Goal: Task Accomplishment & Management: Manage account settings

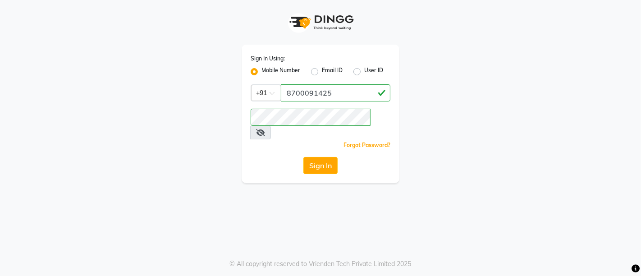
click at [364, 73] on label "User ID" at bounding box center [373, 71] width 19 height 11
click at [364, 72] on input "User ID" at bounding box center [367, 69] width 6 height 6
radio input "true"
radio input "false"
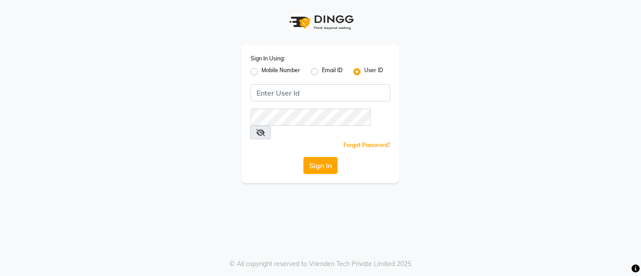
click at [261, 72] on label "Mobile Number" at bounding box center [280, 71] width 39 height 11
click at [261, 72] on input "Mobile Number" at bounding box center [264, 69] width 6 height 6
radio input "true"
radio input "false"
click at [591, 146] on app-login "Sign In Using: Mobile Number Email ID User ID Country Code × +91 Remember me Fo…" at bounding box center [320, 91] width 641 height 183
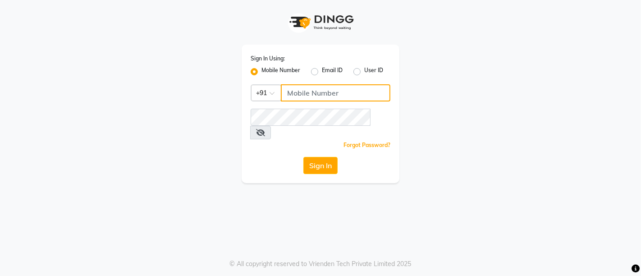
click at [316, 91] on input "Username" at bounding box center [335, 92] width 109 height 17
type input "8700091425"
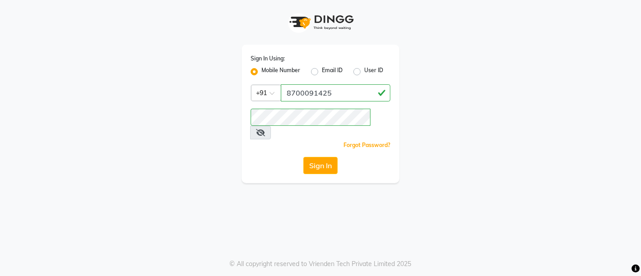
click at [364, 70] on label "User ID" at bounding box center [373, 71] width 19 height 11
click at [364, 70] on input "User ID" at bounding box center [367, 69] width 6 height 6
radio input "true"
radio input "false"
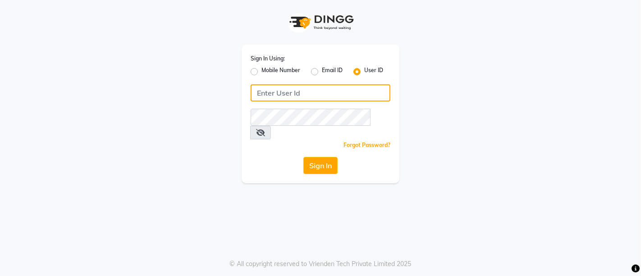
click at [301, 91] on input "Username" at bounding box center [320, 92] width 140 height 17
type input "nykss"
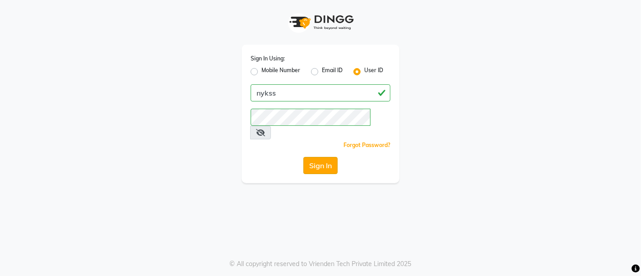
click at [318, 157] on button "Sign In" at bounding box center [320, 165] width 34 height 17
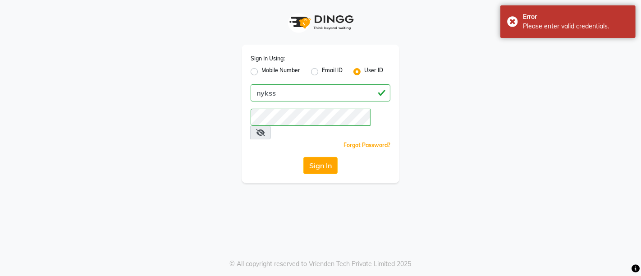
click at [261, 69] on label "Mobile Number" at bounding box center [280, 71] width 39 height 11
click at [261, 69] on input "Mobile Number" at bounding box center [264, 69] width 6 height 6
radio input "true"
radio input "false"
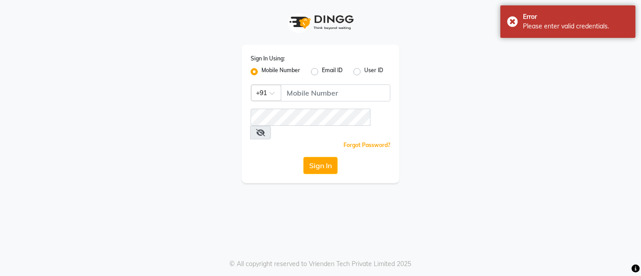
click at [364, 70] on label "User ID" at bounding box center [373, 71] width 19 height 11
click at [364, 70] on input "User ID" at bounding box center [367, 69] width 6 height 6
radio input "true"
click at [261, 71] on label "Mobile Number" at bounding box center [280, 71] width 39 height 11
click at [261, 71] on input "Mobile Number" at bounding box center [264, 69] width 6 height 6
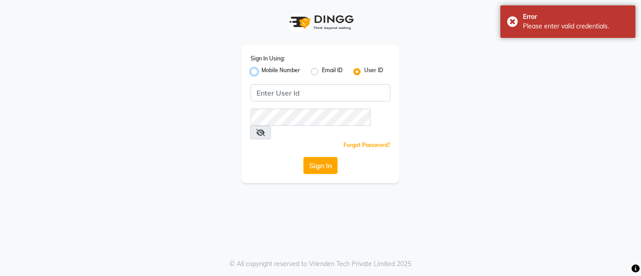
radio input "true"
radio input "false"
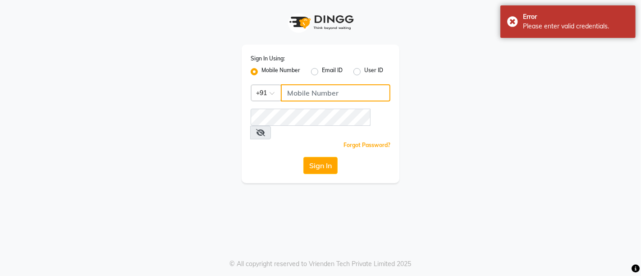
click at [294, 96] on input "Username" at bounding box center [335, 92] width 109 height 17
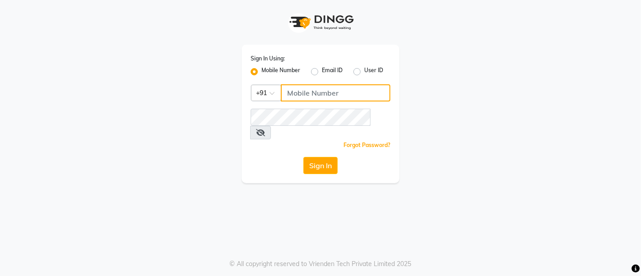
type input "8700091425"
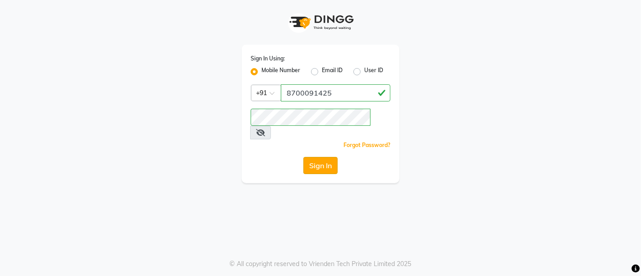
click at [320, 157] on button "Sign In" at bounding box center [320, 165] width 34 height 17
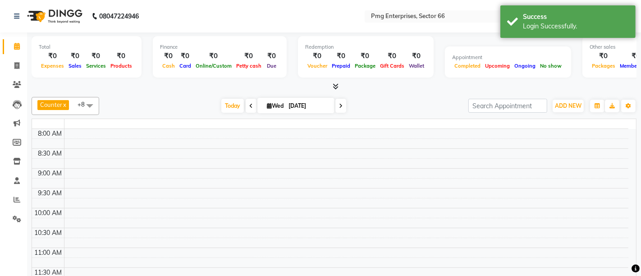
select select "en"
